Goal: Find specific page/section: Find specific page/section

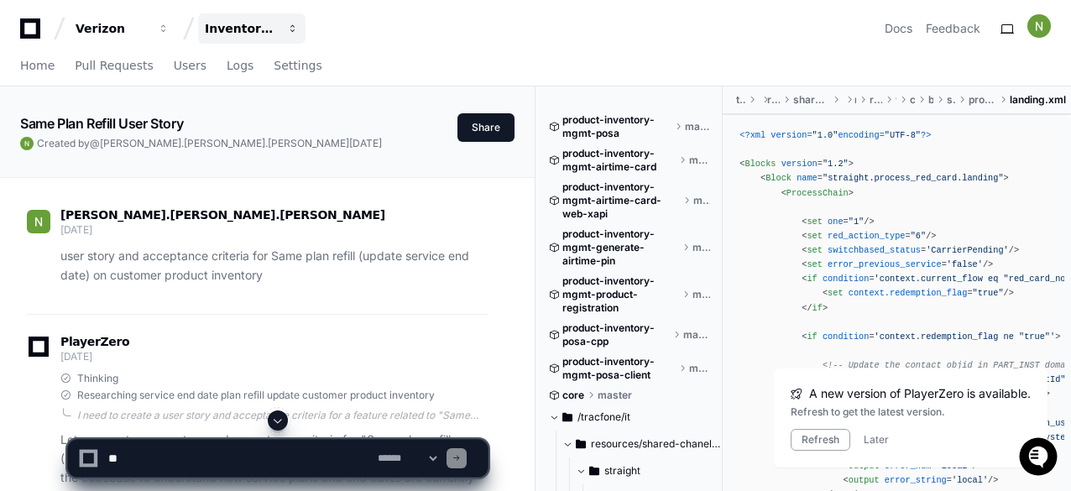
click at [278, 29] on button "Inventory Management" at bounding box center [251, 28] width 107 height 30
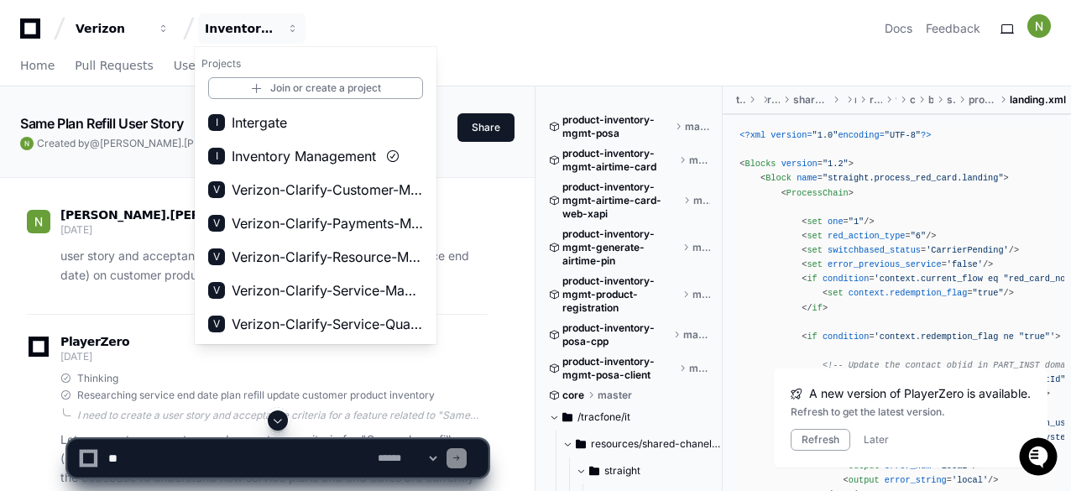
click at [501, 55] on div "Home Pull Requests Users Logs Settings" at bounding box center [535, 66] width 1031 height 39
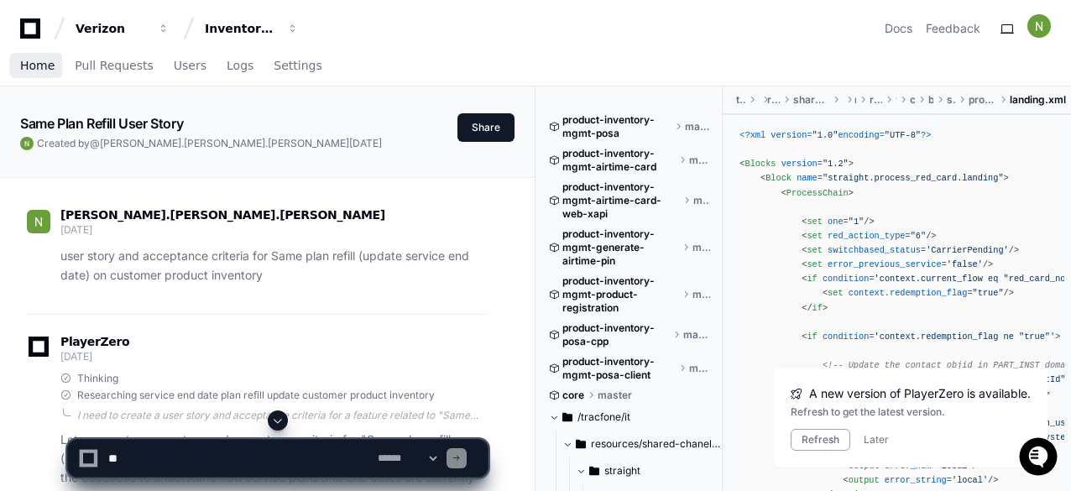
click at [40, 65] on span "Home" at bounding box center [37, 65] width 34 height 10
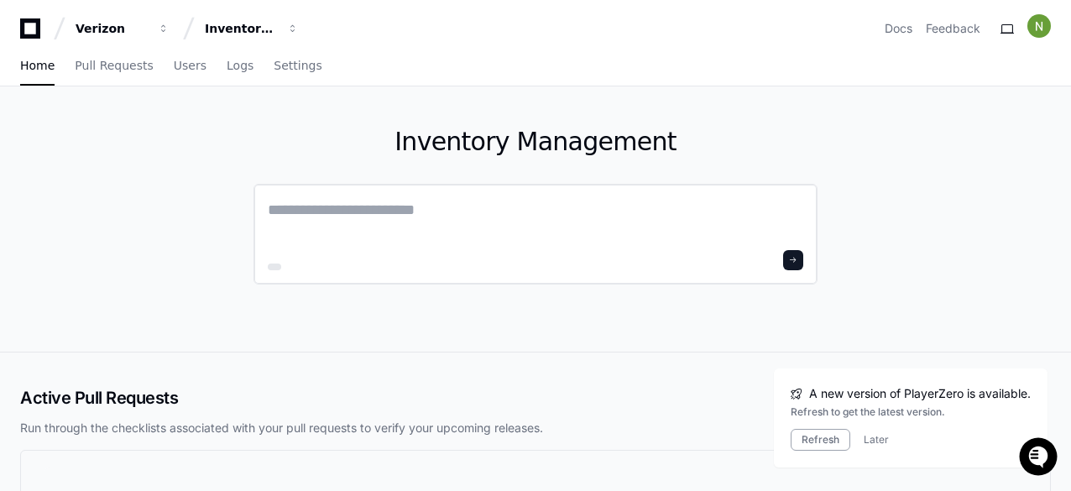
click at [401, 211] on textarea at bounding box center [536, 221] width 536 height 47
type textarea "**********"
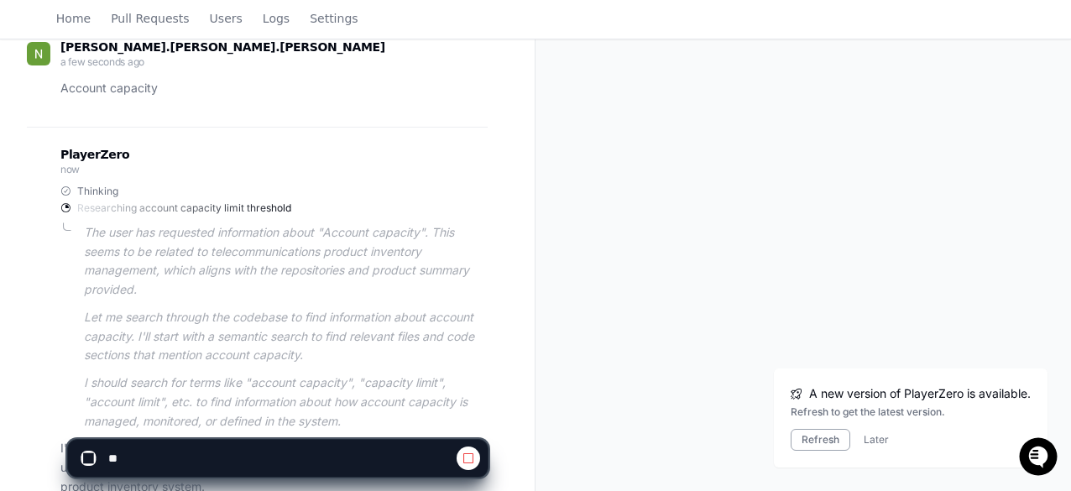
scroll to position [306, 0]
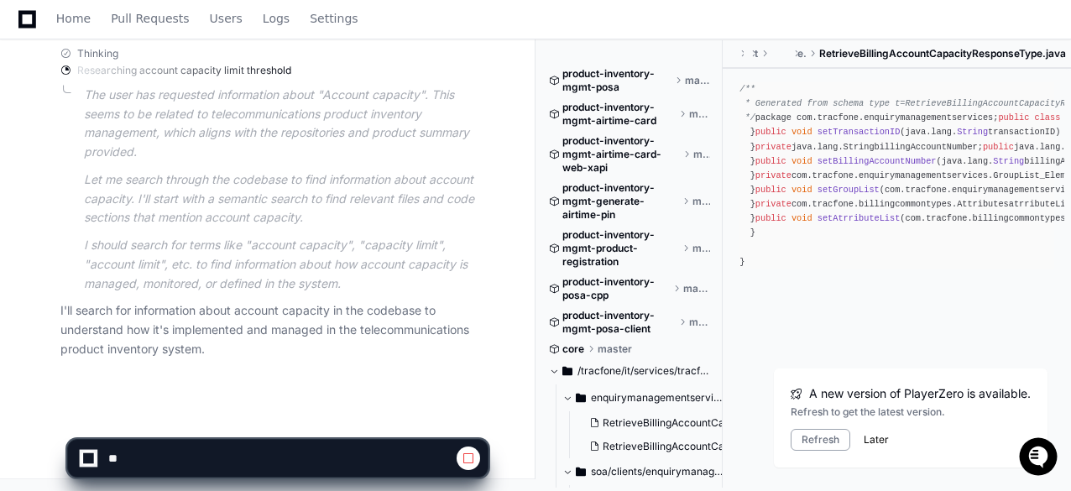
click at [876, 442] on button "Later" at bounding box center [876, 439] width 25 height 13
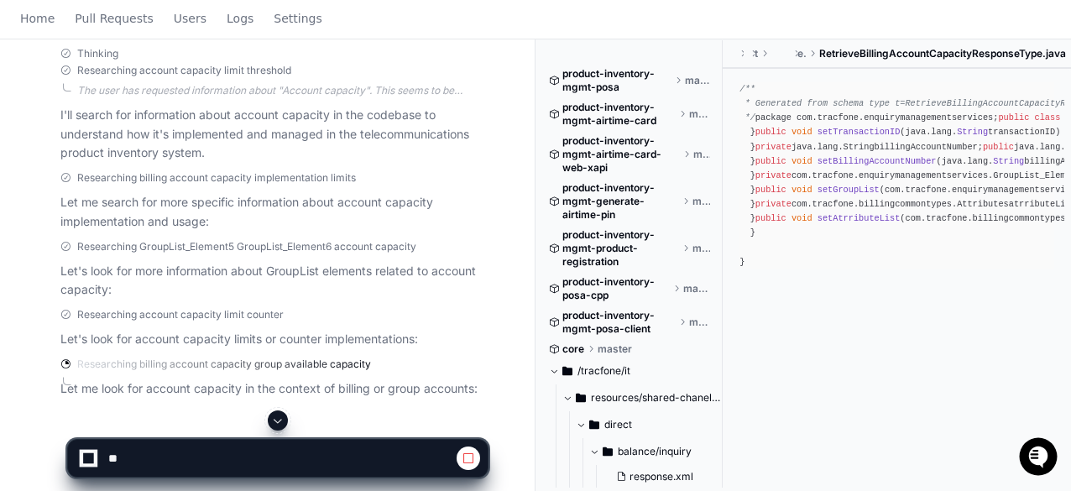
scroll to position [0, 0]
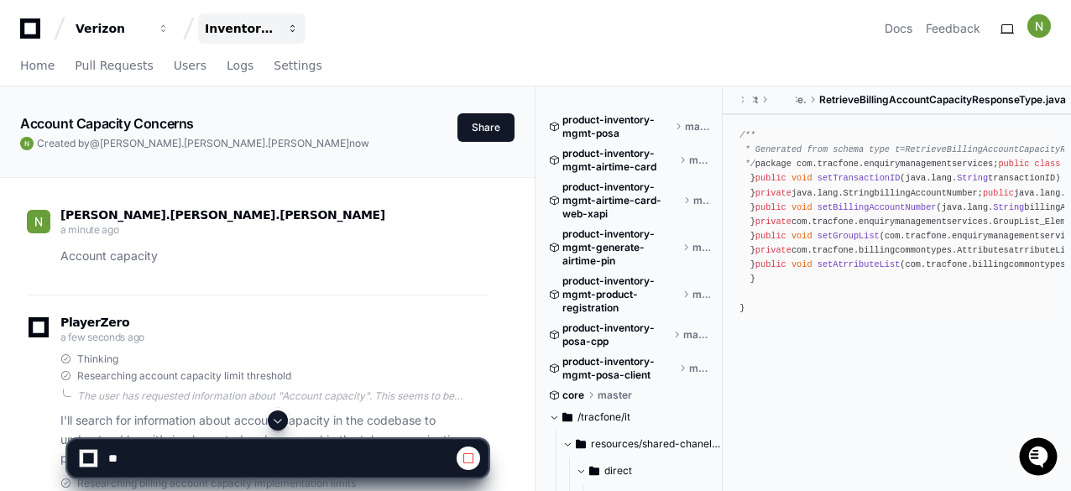
click at [262, 24] on div "Inventory Management" at bounding box center [241, 28] width 72 height 17
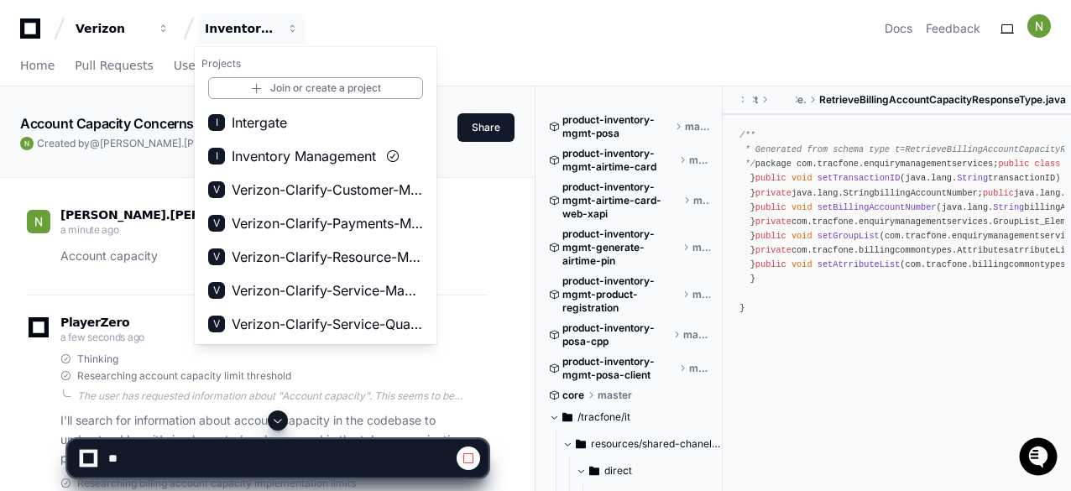
click at [507, 69] on div "Home Pull Requests Users Logs Settings" at bounding box center [535, 66] width 1031 height 39
